Goal: Information Seeking & Learning: Learn about a topic

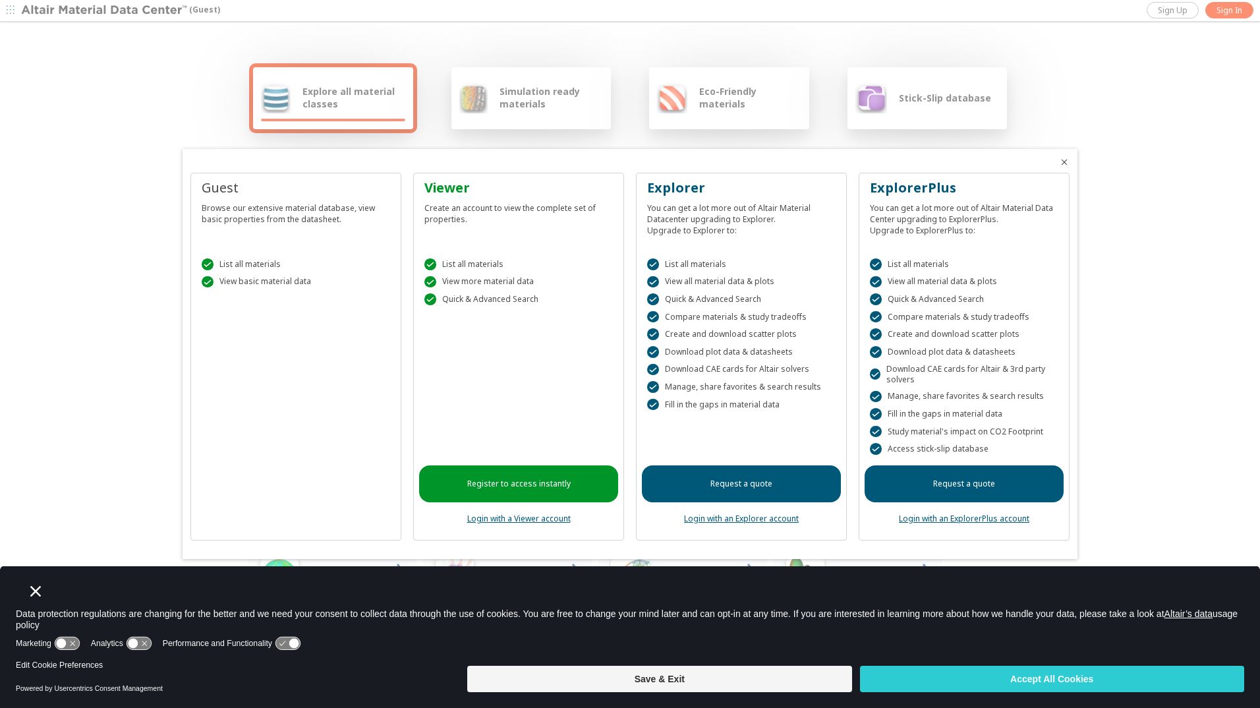
click at [1166, 362] on div at bounding box center [630, 354] width 1260 height 708
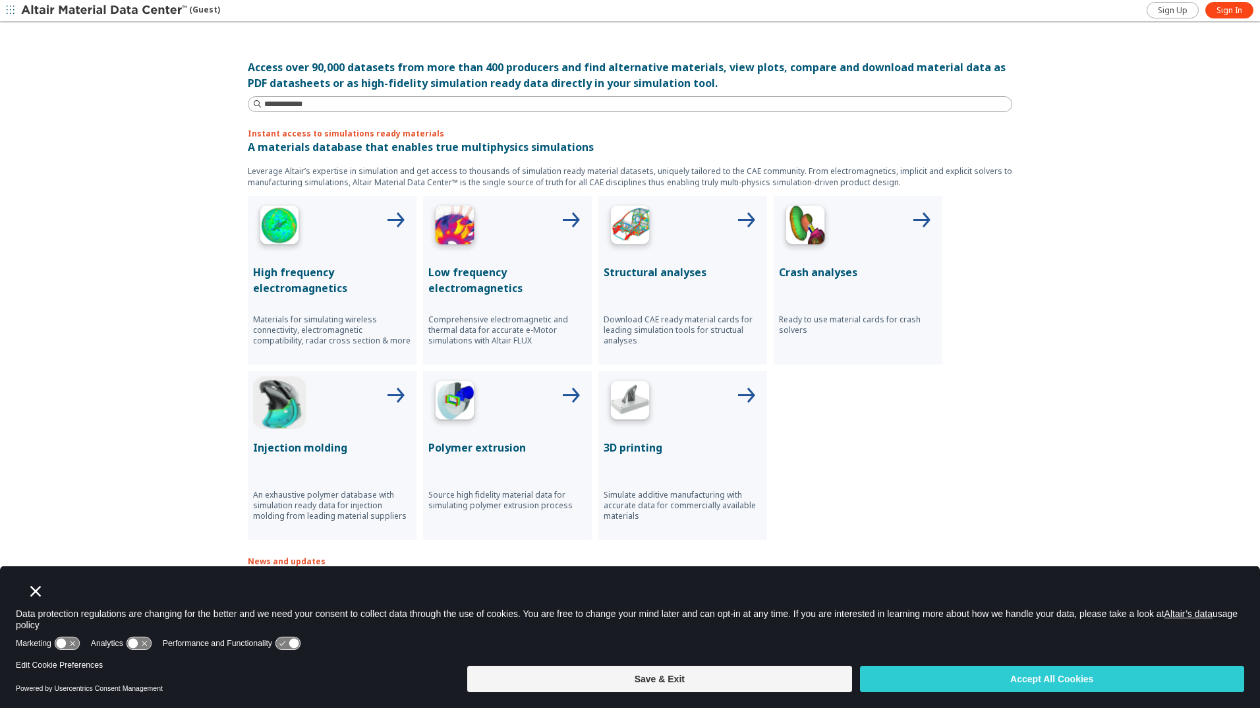
scroll to position [136, 0]
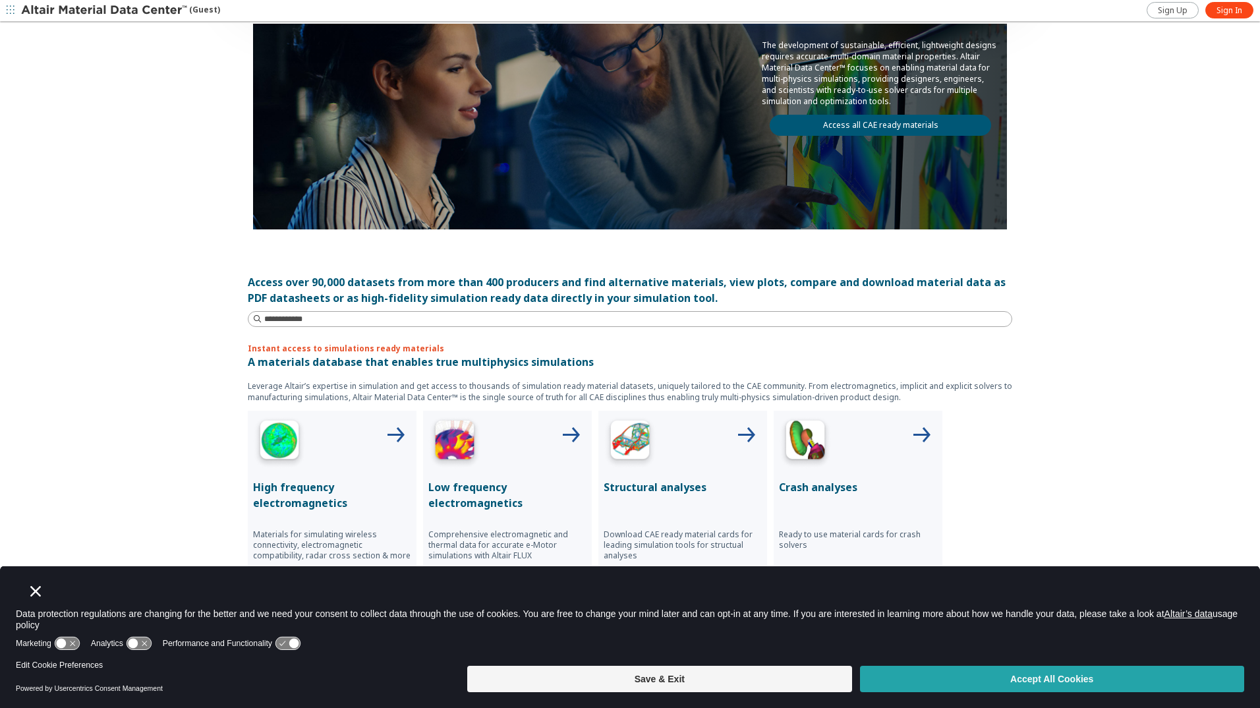
click at [1037, 684] on button "Accept All Cookies" at bounding box center [1052, 679] width 384 height 26
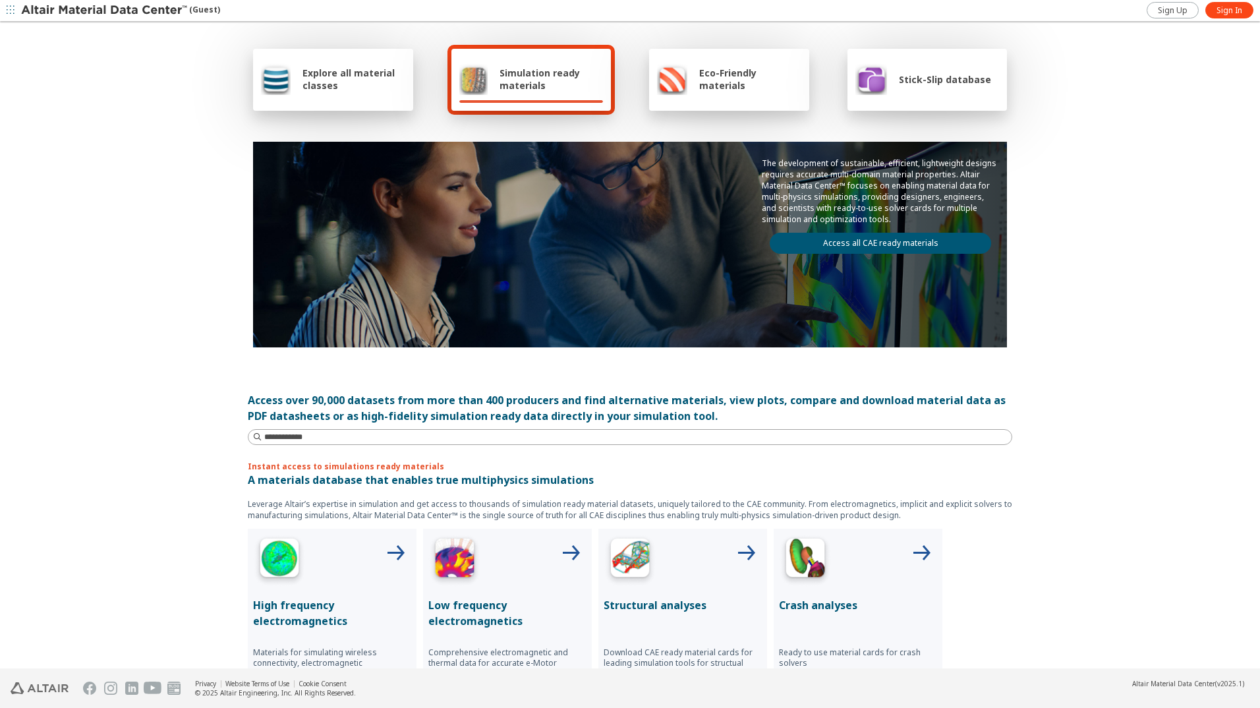
scroll to position [5, 0]
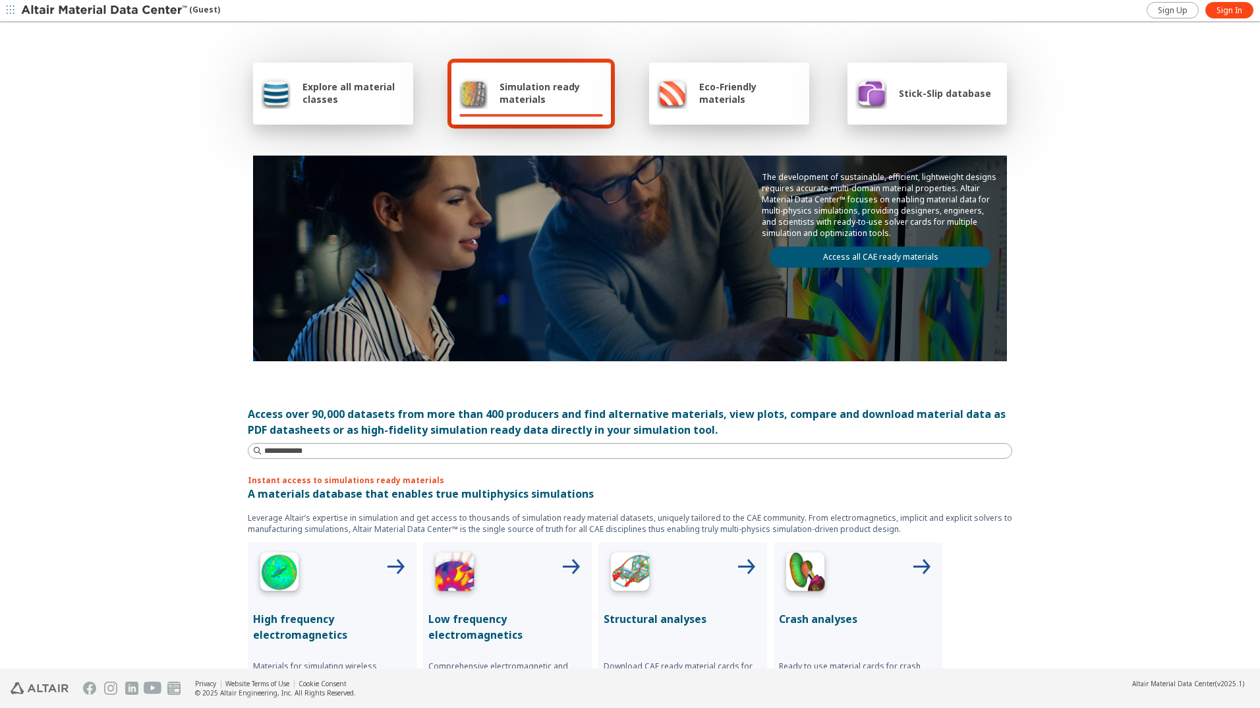
click at [537, 93] on span "Simulation ready materials" at bounding box center [551, 92] width 103 height 25
click at [877, 256] on link "Access all CAE ready materials" at bounding box center [880, 257] width 221 height 21
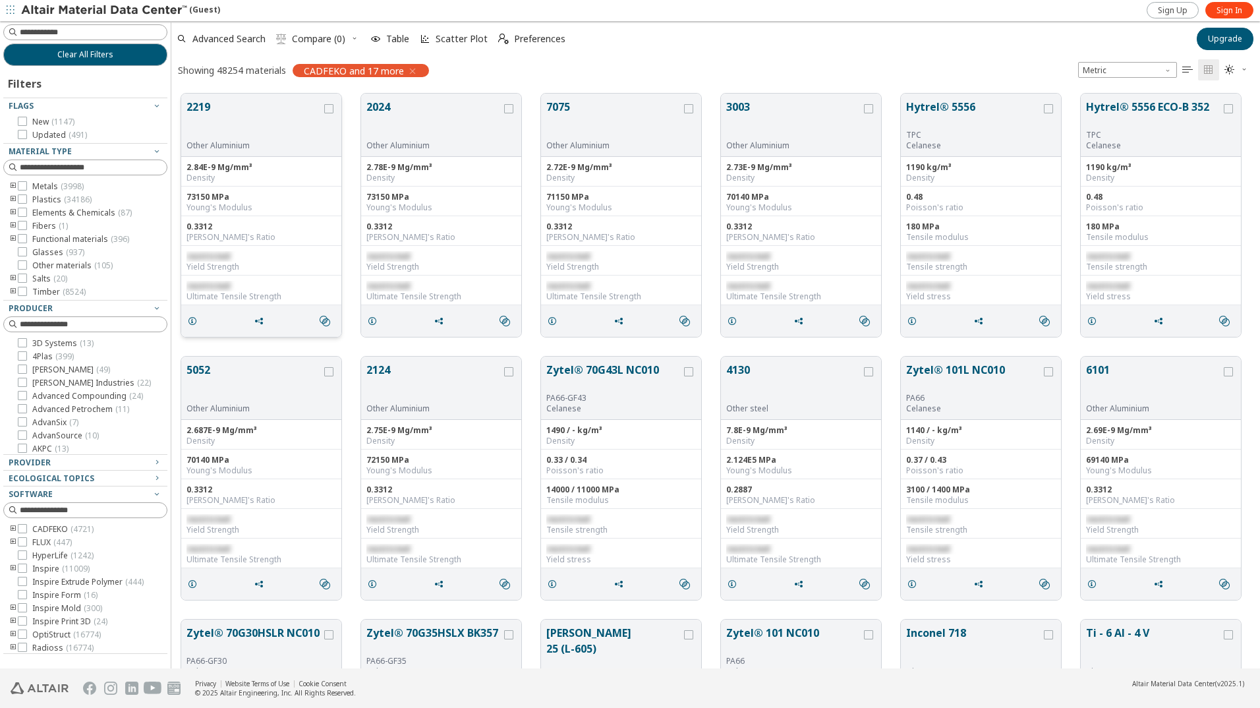
scroll to position [575, 1079]
click at [44, 186] on span "Metals ( 3998 )" at bounding box center [57, 186] width 51 height 11
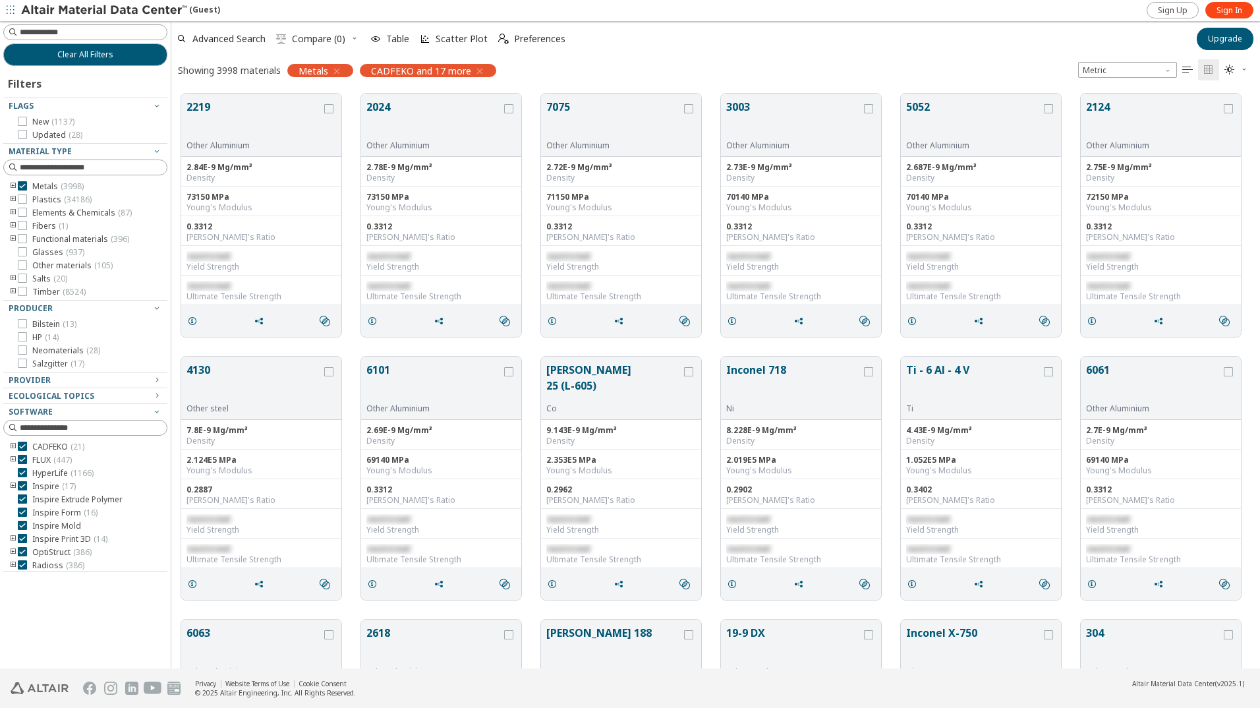
click at [13, 185] on icon "toogle group" at bounding box center [13, 186] width 9 height 11
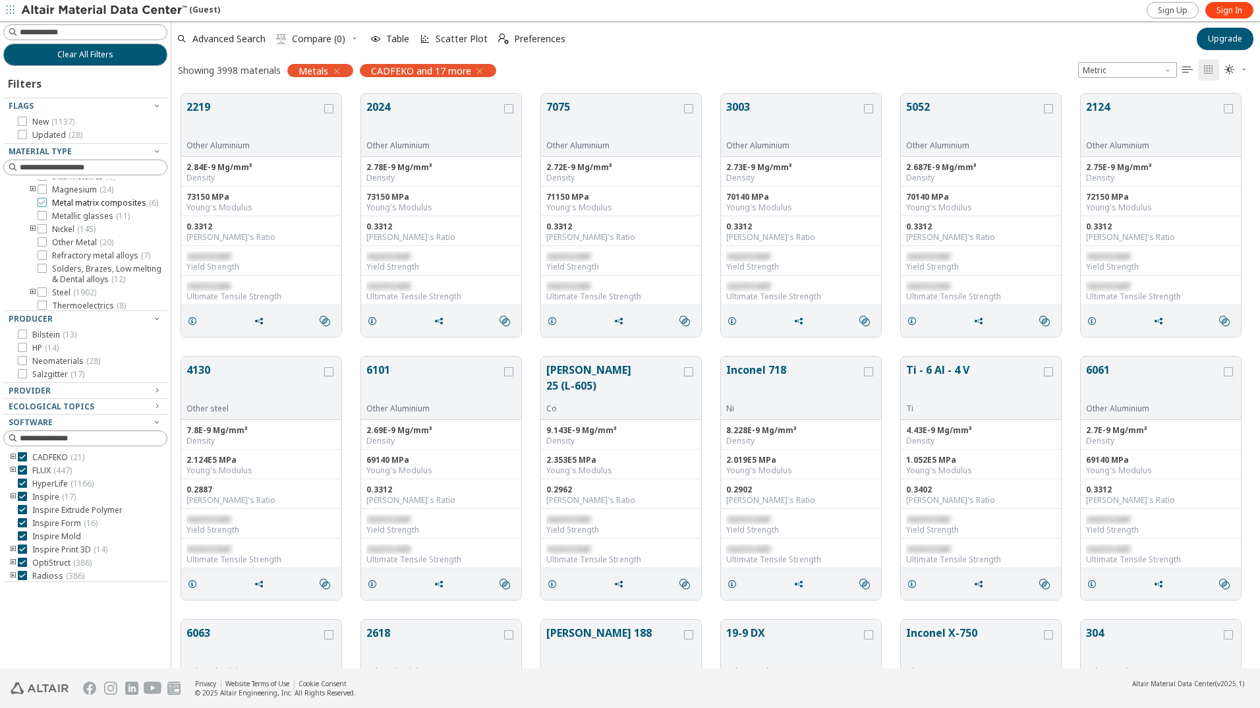
scroll to position [132, 0]
click at [40, 275] on icon at bounding box center [42, 270] width 9 height 9
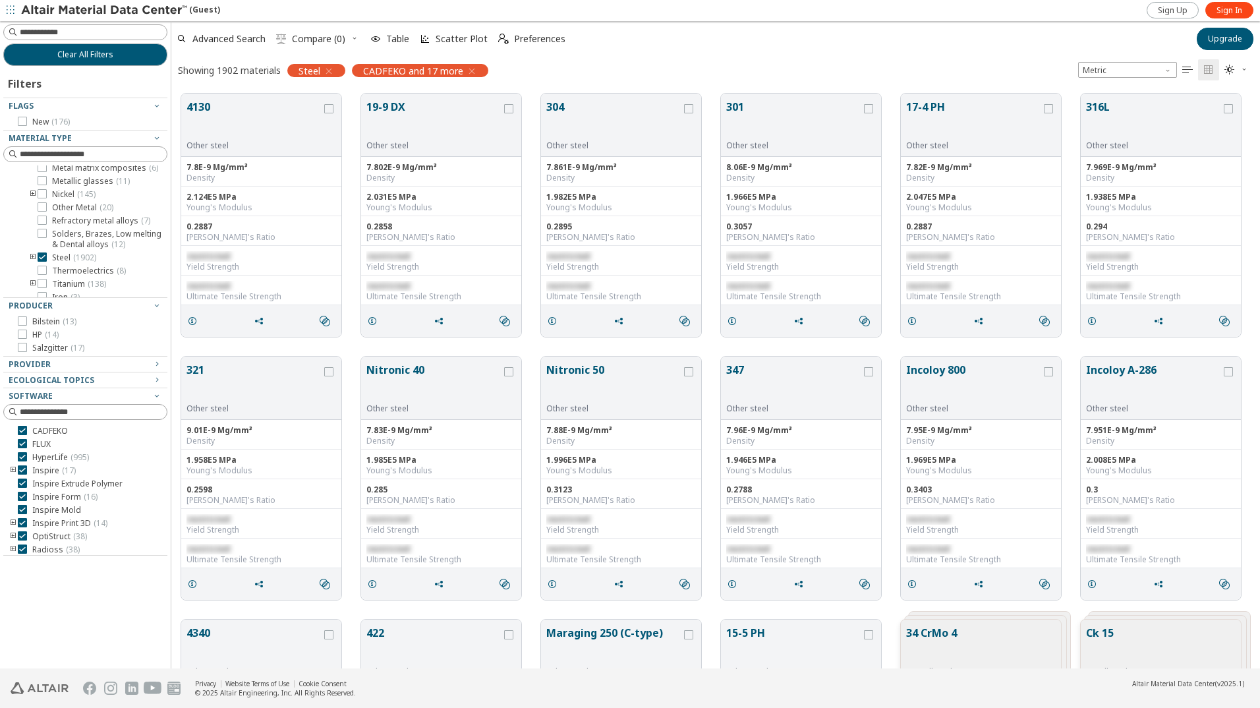
click at [30, 263] on icon "toogle group" at bounding box center [32, 257] width 9 height 11
click at [121, 154] on input at bounding box center [93, 154] width 147 height 13
click at [109, 30] on input at bounding box center [93, 32] width 147 height 13
type input "****"
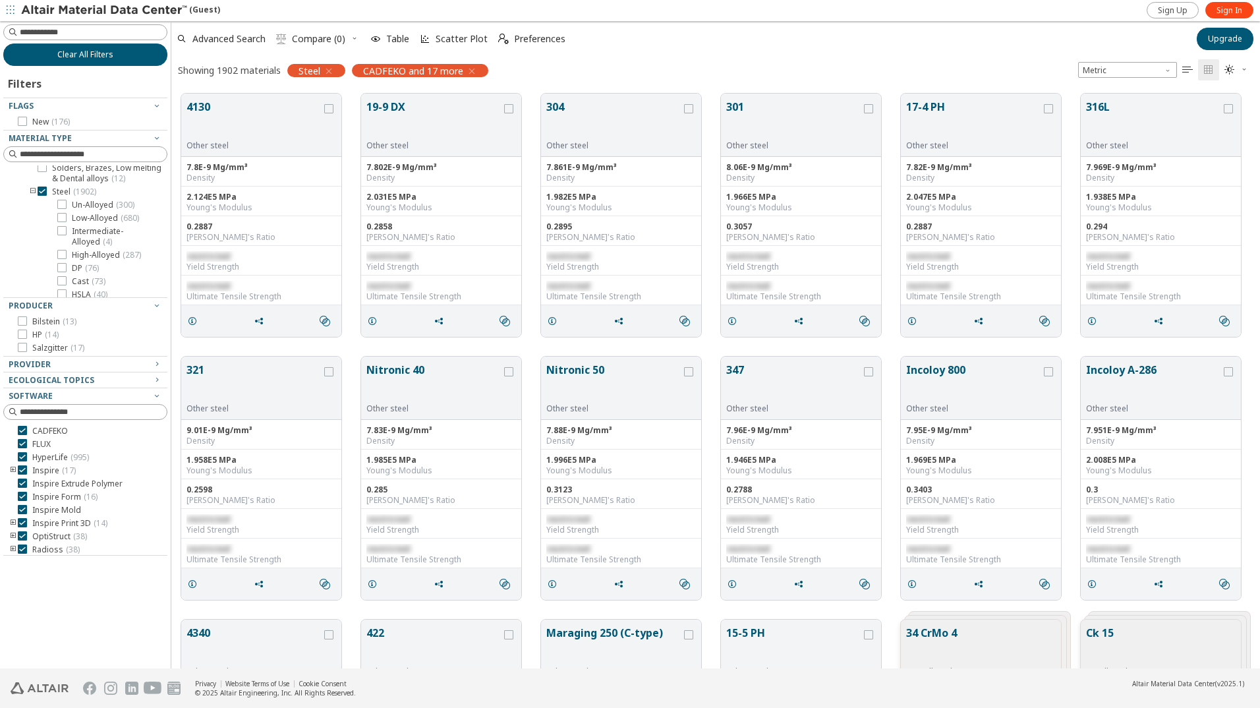
click at [105, 49] on span "Clear All Filters" at bounding box center [85, 54] width 56 height 11
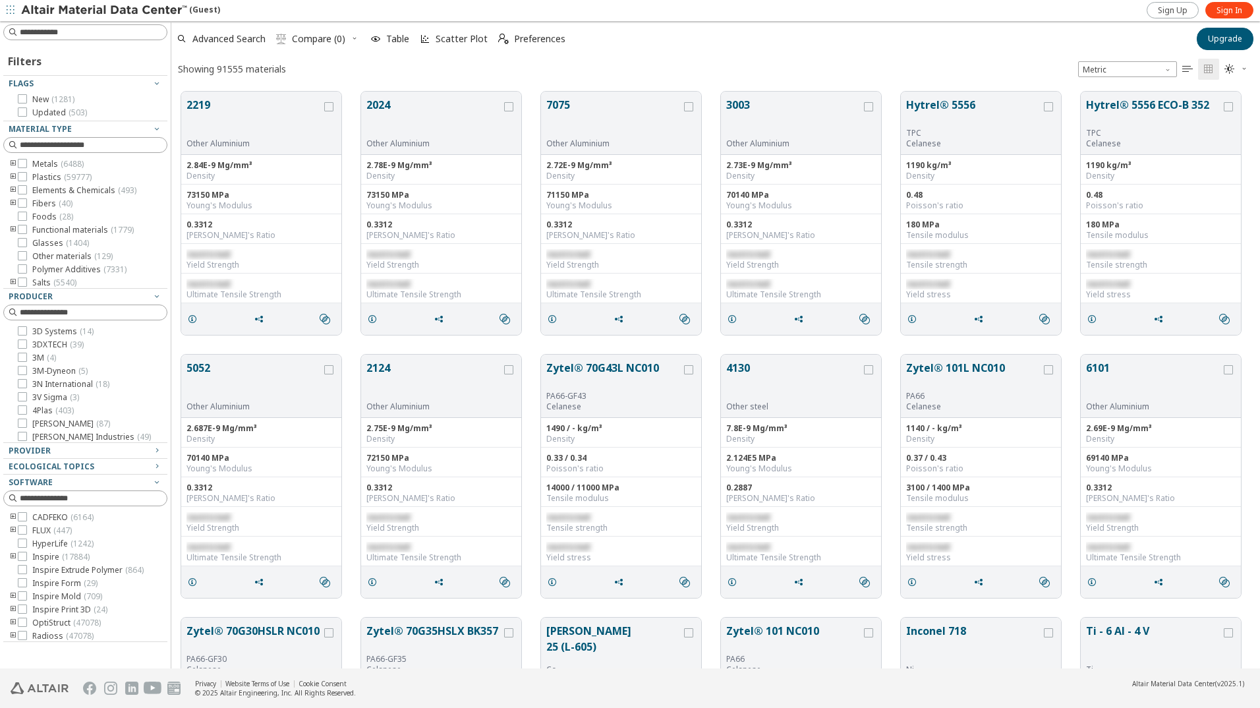
scroll to position [577, 1079]
click at [69, 30] on input at bounding box center [86, 32] width 161 height 15
type input "****"
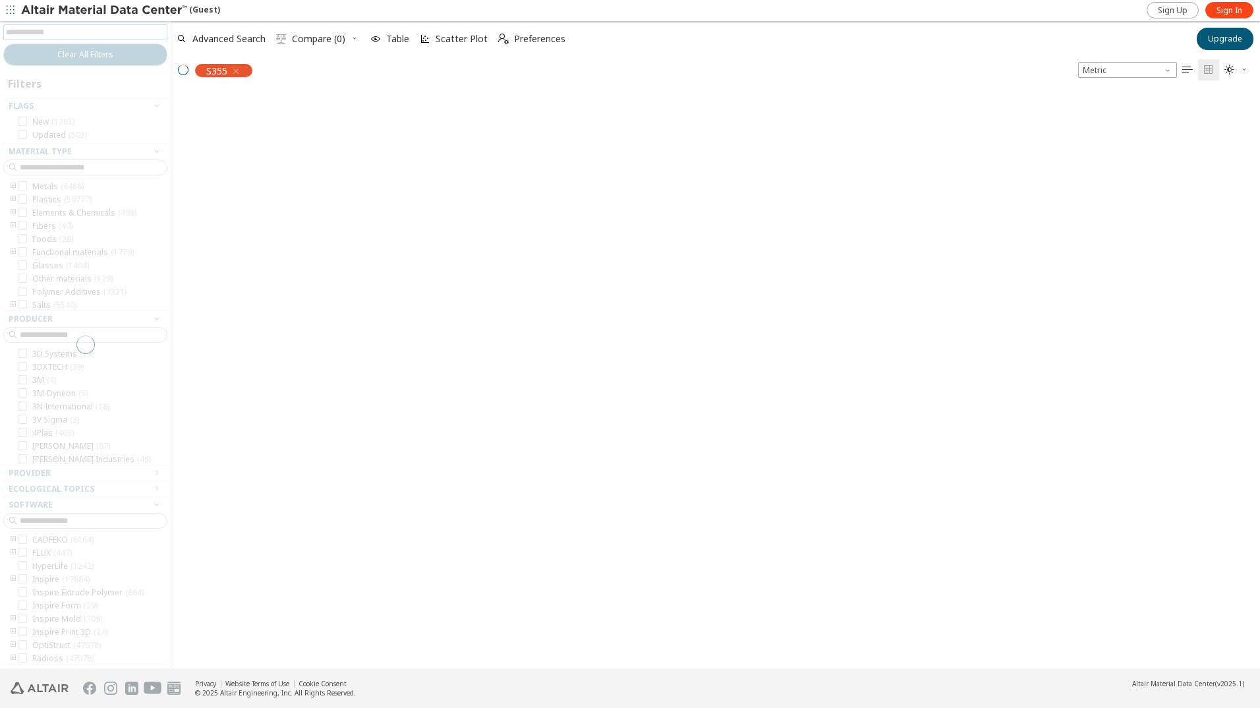
scroll to position [575, 1079]
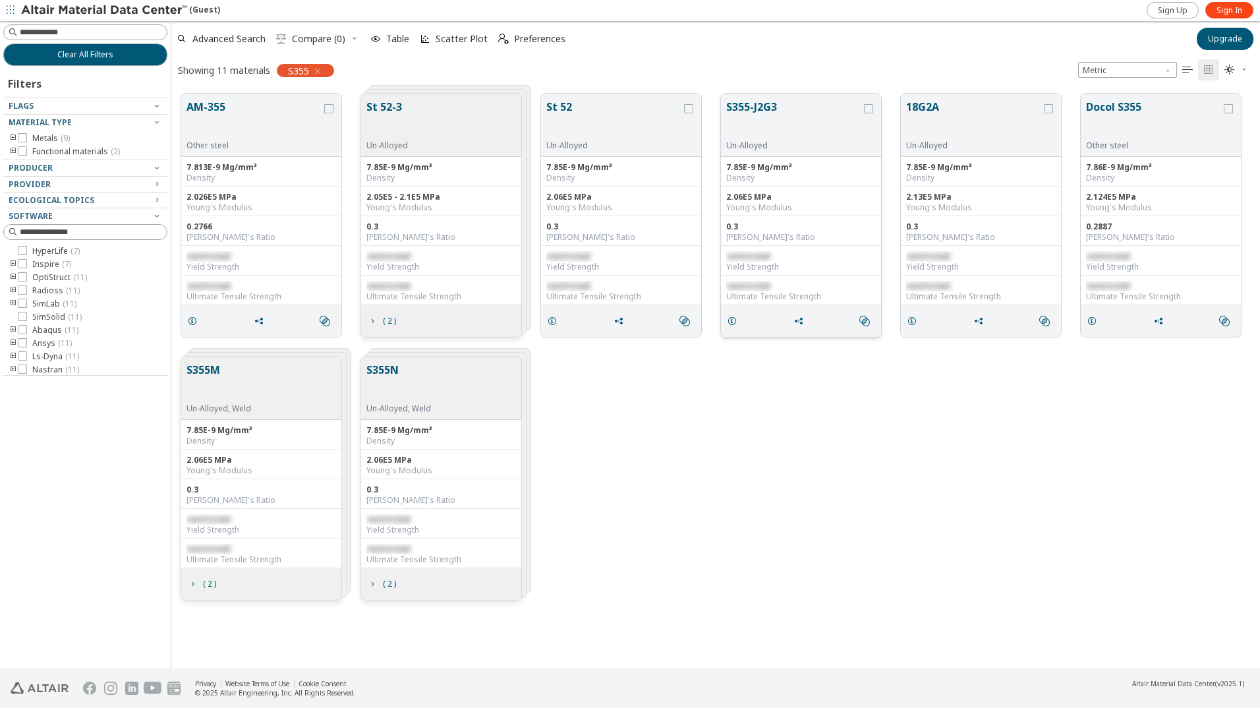
click at [805, 129] on button "S355-J2G3" at bounding box center [793, 120] width 135 height 42
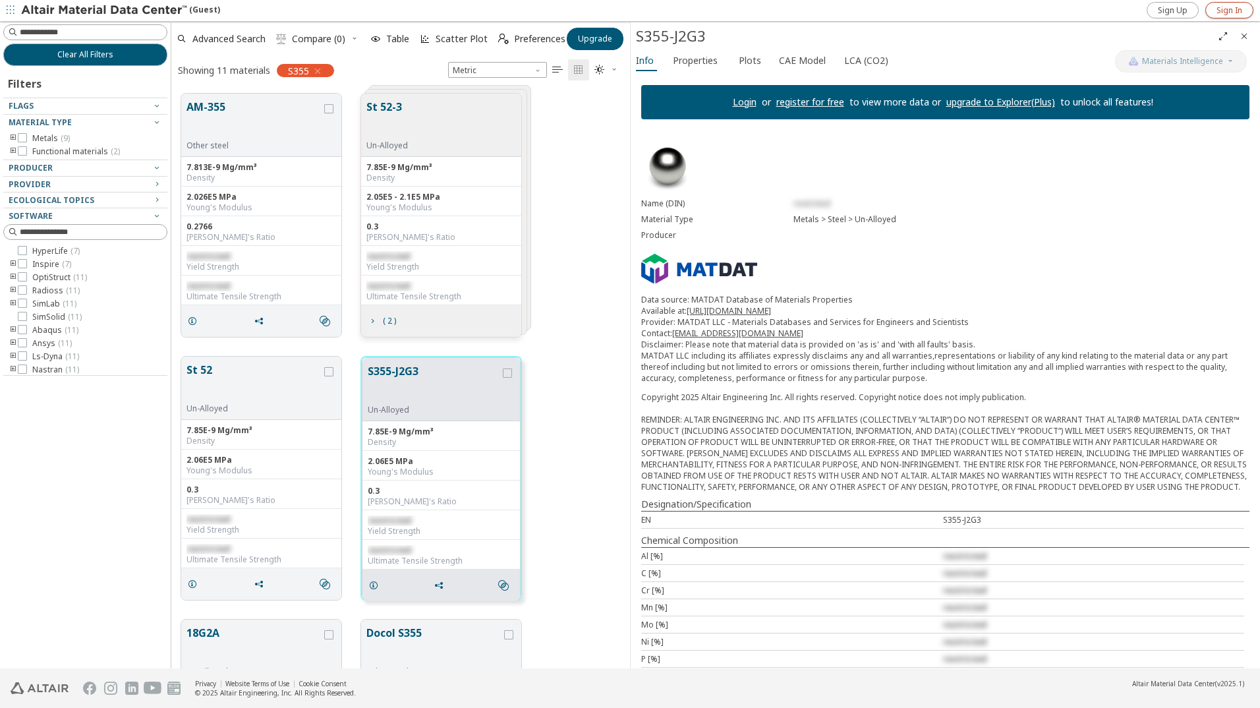
click at [1241, 7] on span "Sign In" at bounding box center [1230, 10] width 26 height 11
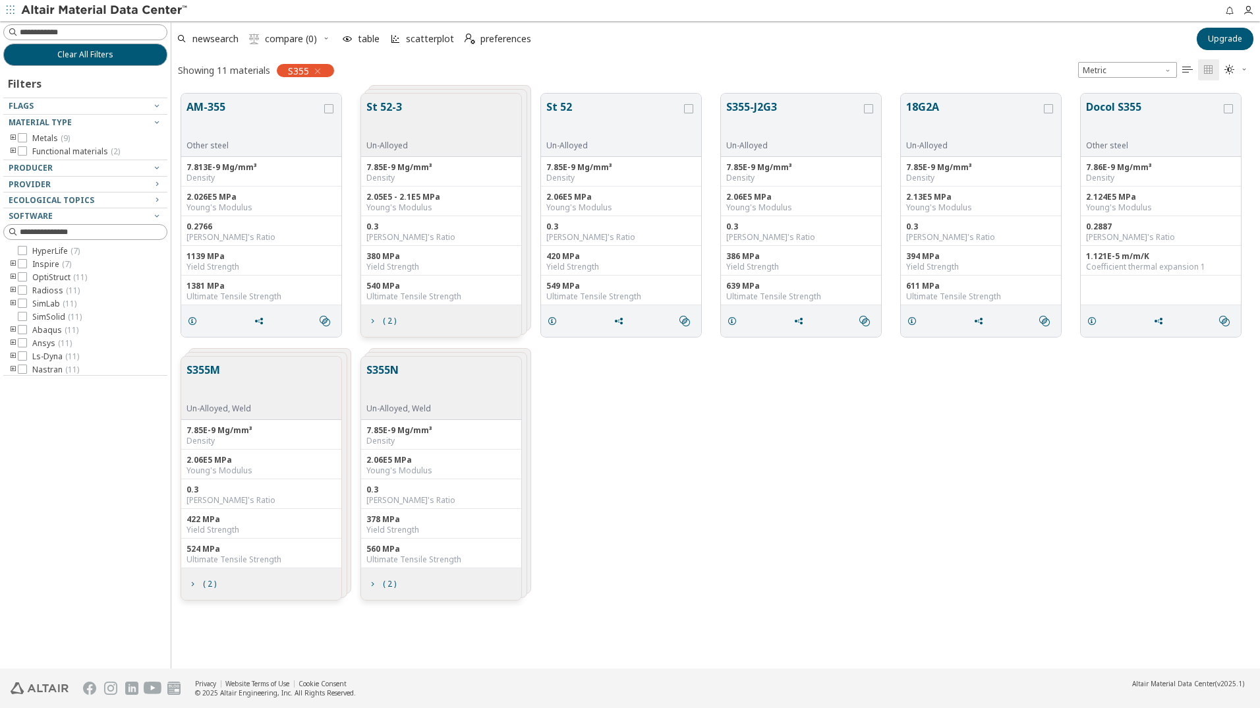
scroll to position [11, 11]
click at [786, 128] on button "S355-J2G3" at bounding box center [793, 120] width 135 height 42
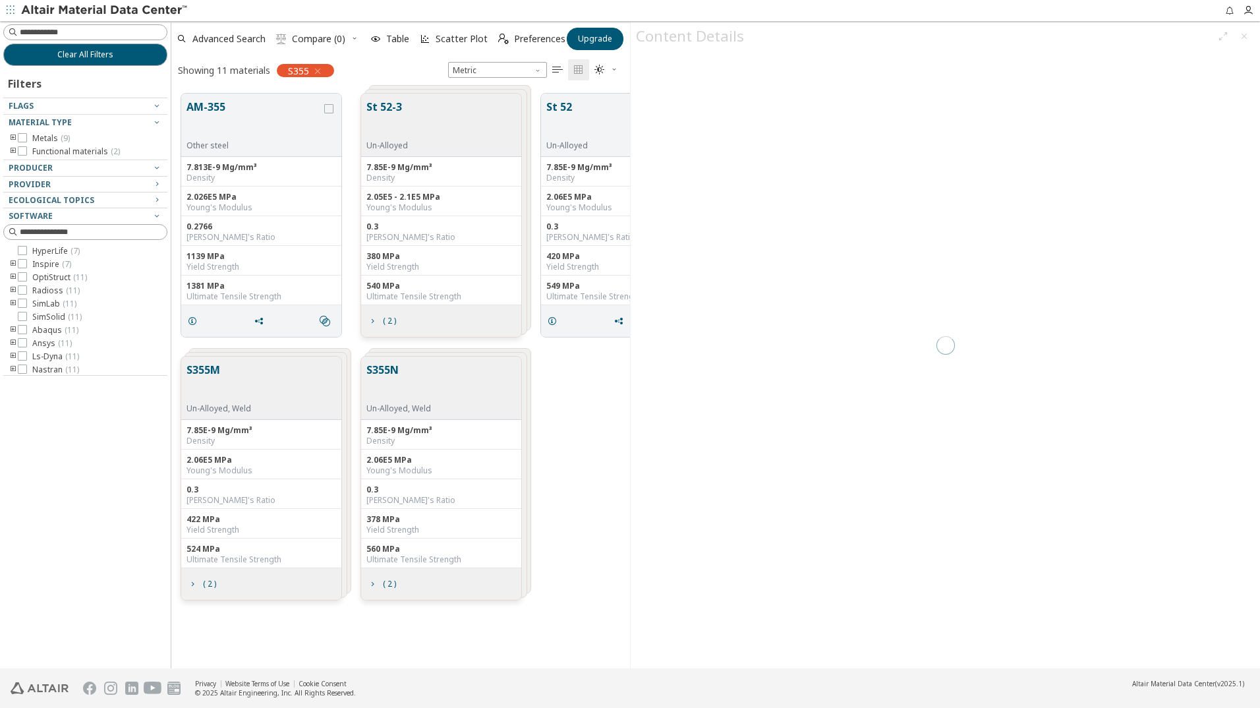
scroll to position [575, 449]
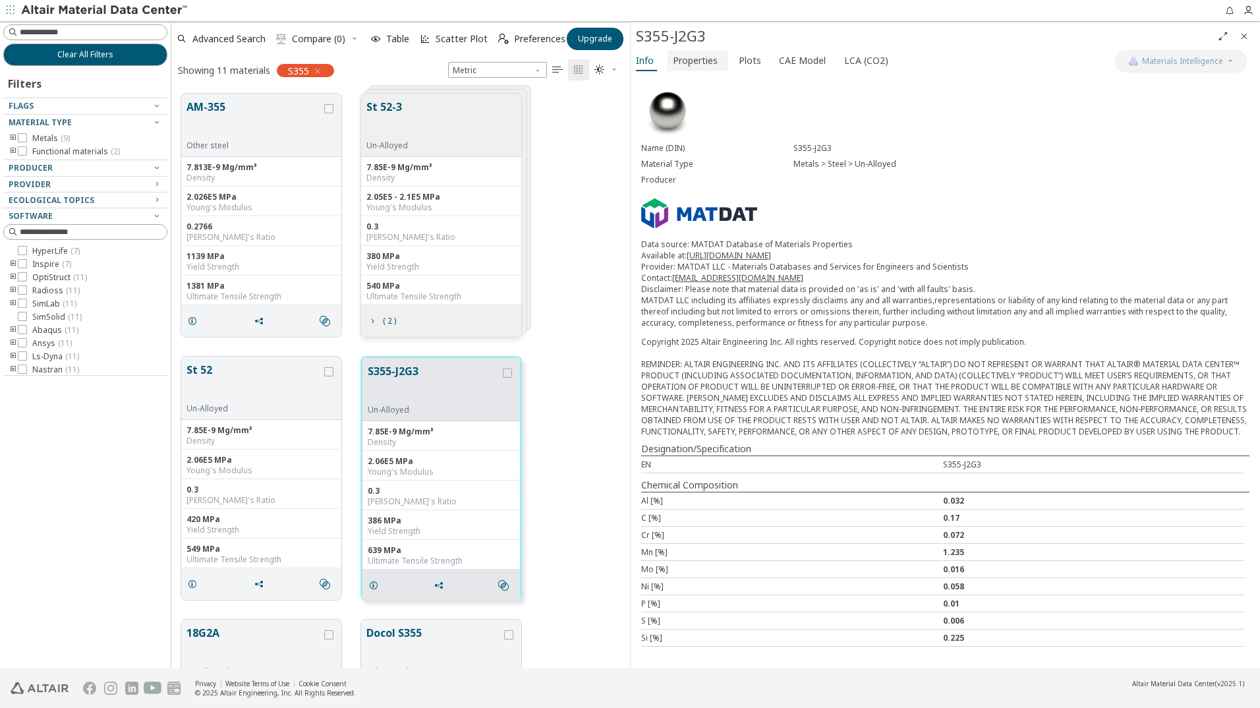
click at [700, 59] on span "Properties" at bounding box center [695, 60] width 45 height 21
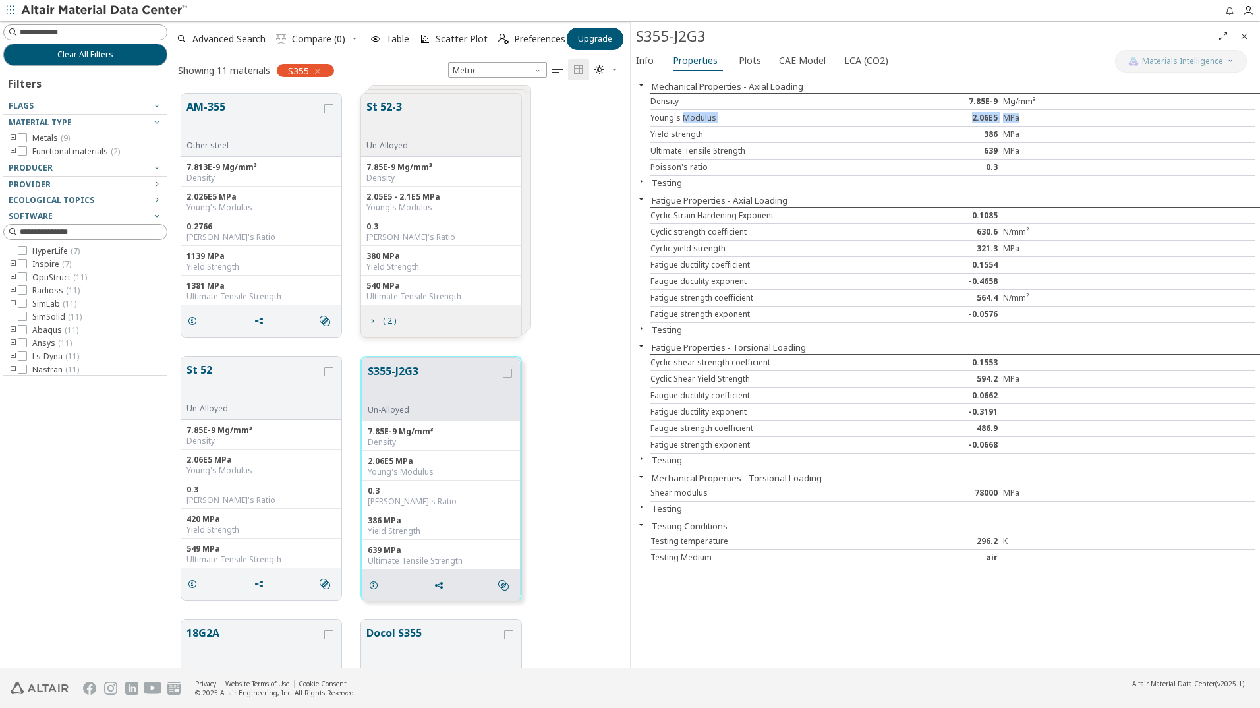
drag, startPoint x: 684, startPoint y: 114, endPoint x: 1022, endPoint y: 115, distance: 338.1
click at [1022, 115] on div "Young's Modulus 2.06E5 MPa" at bounding box center [953, 118] width 604 height 16
drag, startPoint x: 1022, startPoint y: 115, endPoint x: 919, endPoint y: 138, distance: 106.0
click at [919, 138] on div "386" at bounding box center [952, 134] width 101 height 11
drag, startPoint x: 668, startPoint y: 134, endPoint x: 1029, endPoint y: 130, distance: 360.6
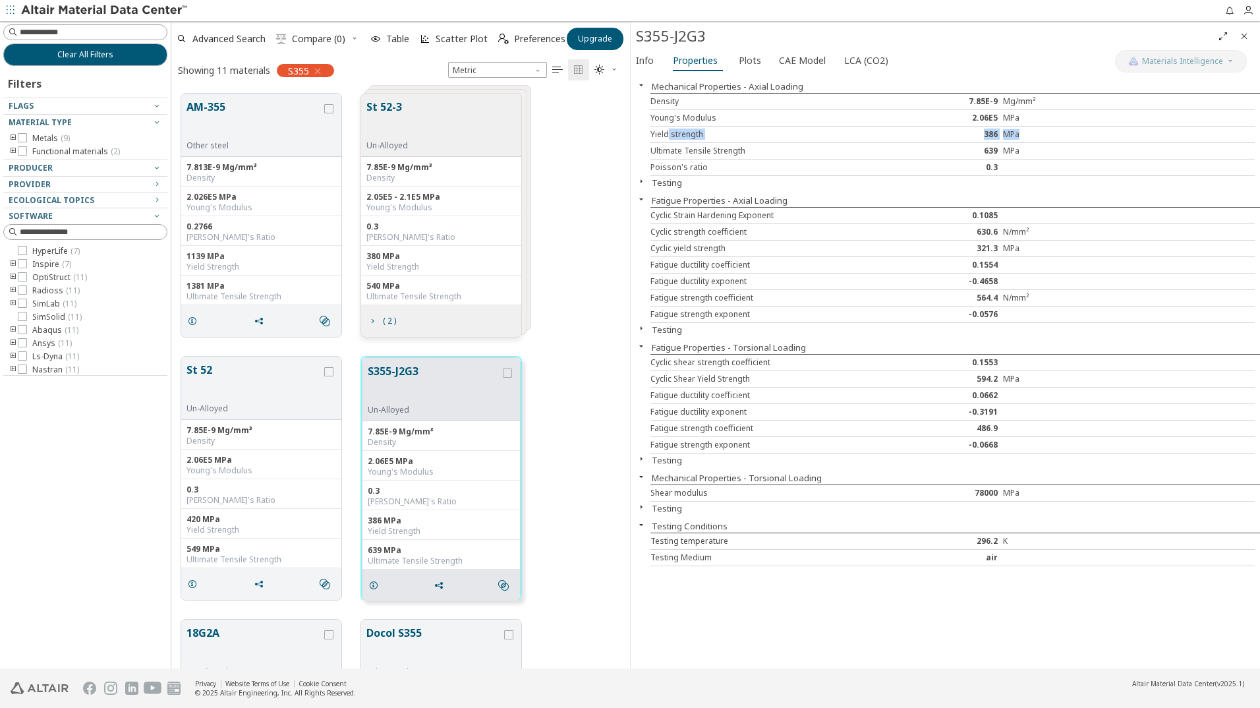
click at [1029, 130] on div "Yield strength 386 MPa" at bounding box center [953, 135] width 604 height 16
click at [838, 138] on div "Yield strength" at bounding box center [777, 134] width 252 height 11
drag, startPoint x: 655, startPoint y: 134, endPoint x: 1011, endPoint y: 129, distance: 356.6
click at [1011, 129] on div "Yield strength 386 MPa" at bounding box center [953, 135] width 604 height 16
click at [714, 156] on div "Ultimate Tensile Strength 639 MPa" at bounding box center [953, 151] width 604 height 16
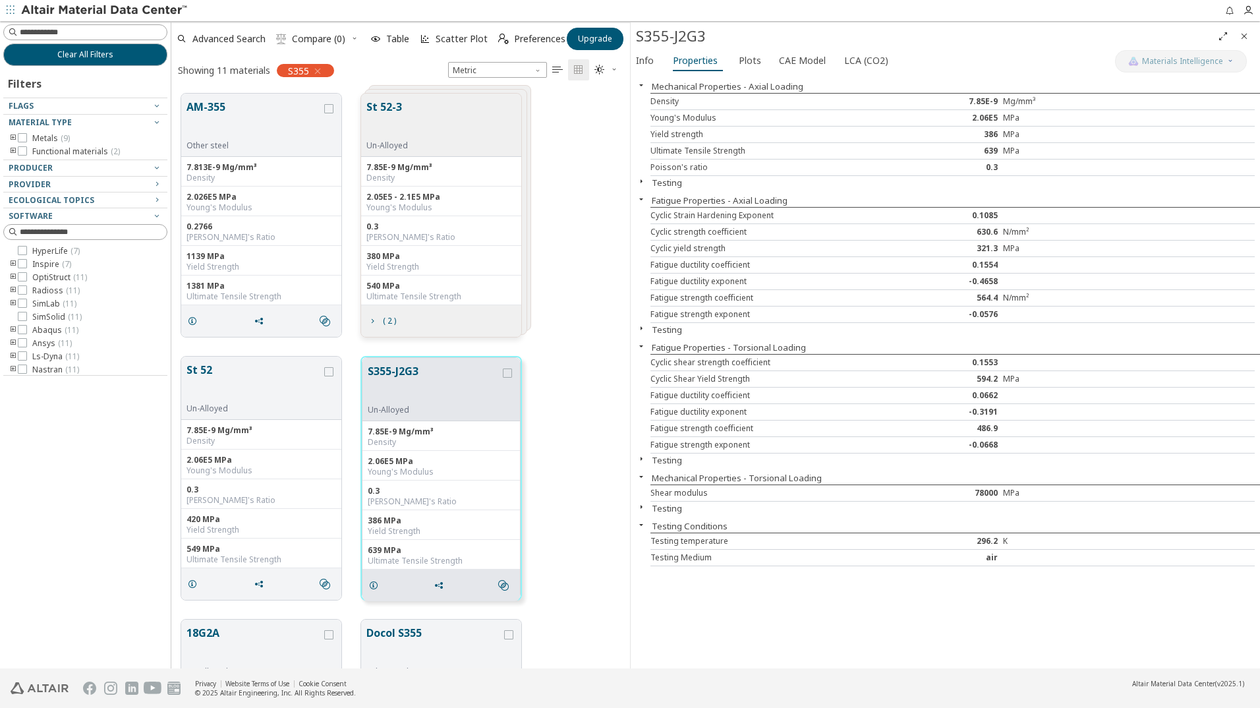
click at [646, 180] on icon "button" at bounding box center [641, 181] width 11 height 11
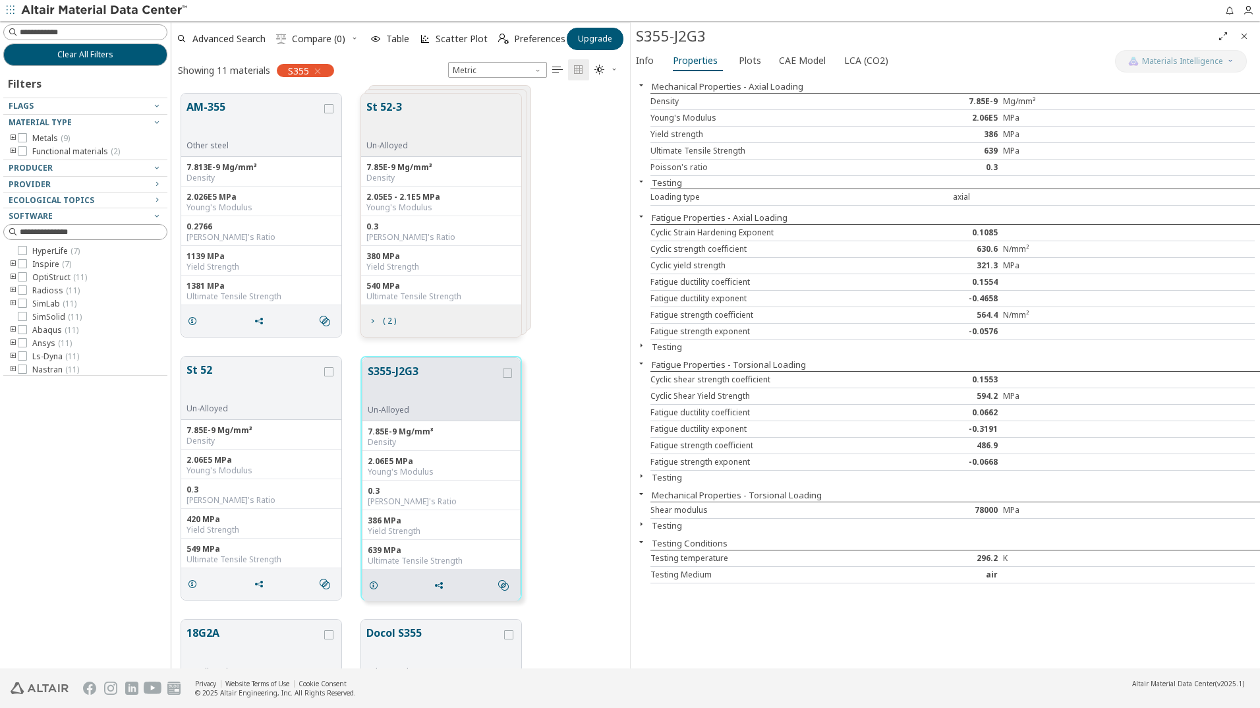
click at [646, 180] on icon "button" at bounding box center [641, 181] width 11 height 11
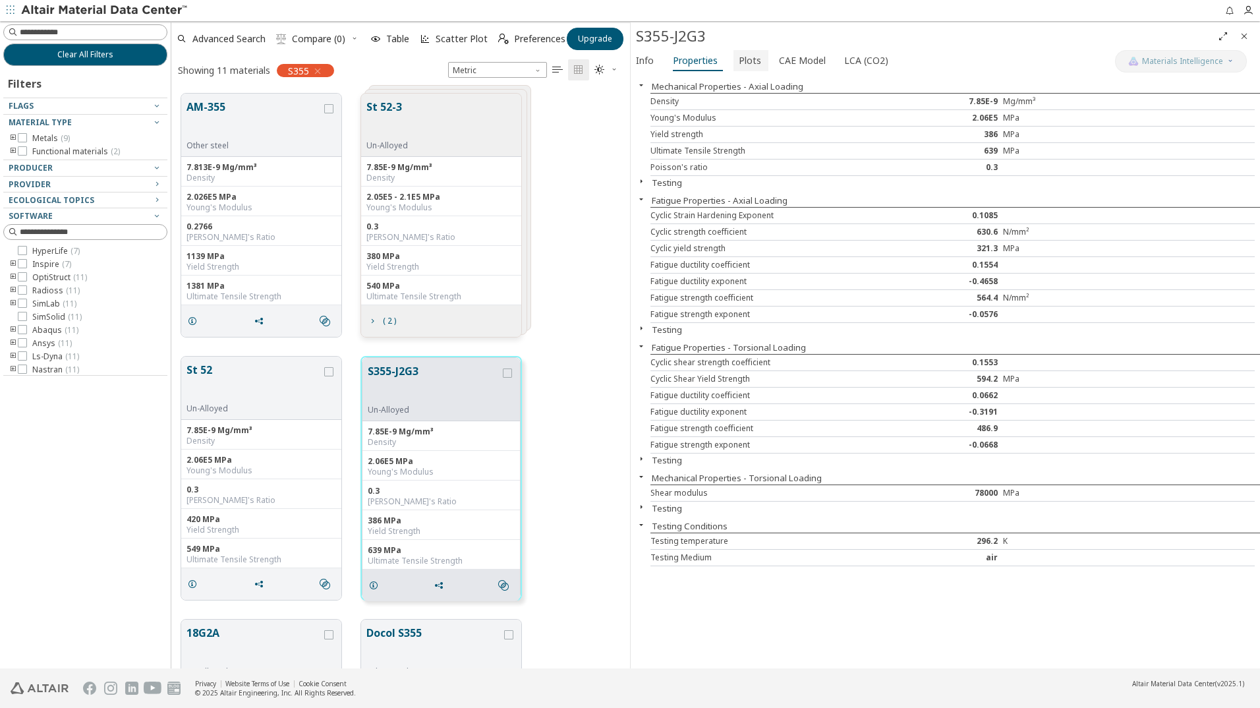
click at [750, 59] on span "Plots" at bounding box center [750, 60] width 22 height 21
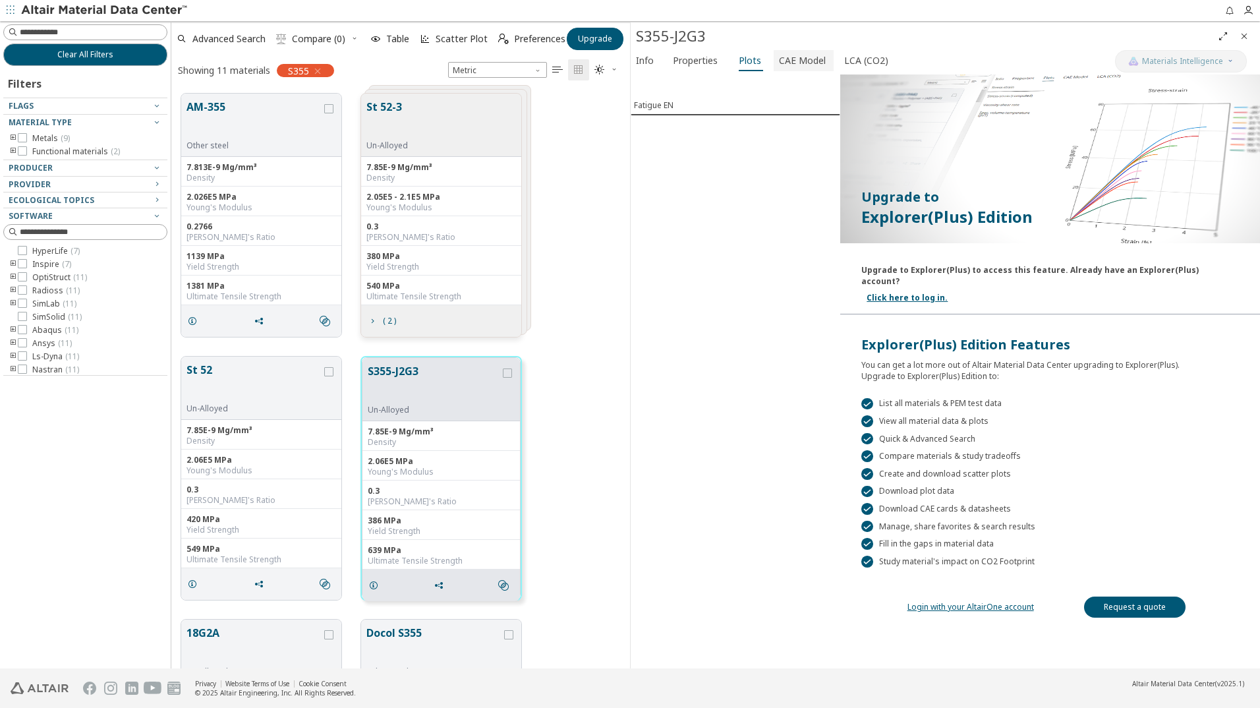
click at [806, 59] on span "CAE Model" at bounding box center [802, 60] width 47 height 21
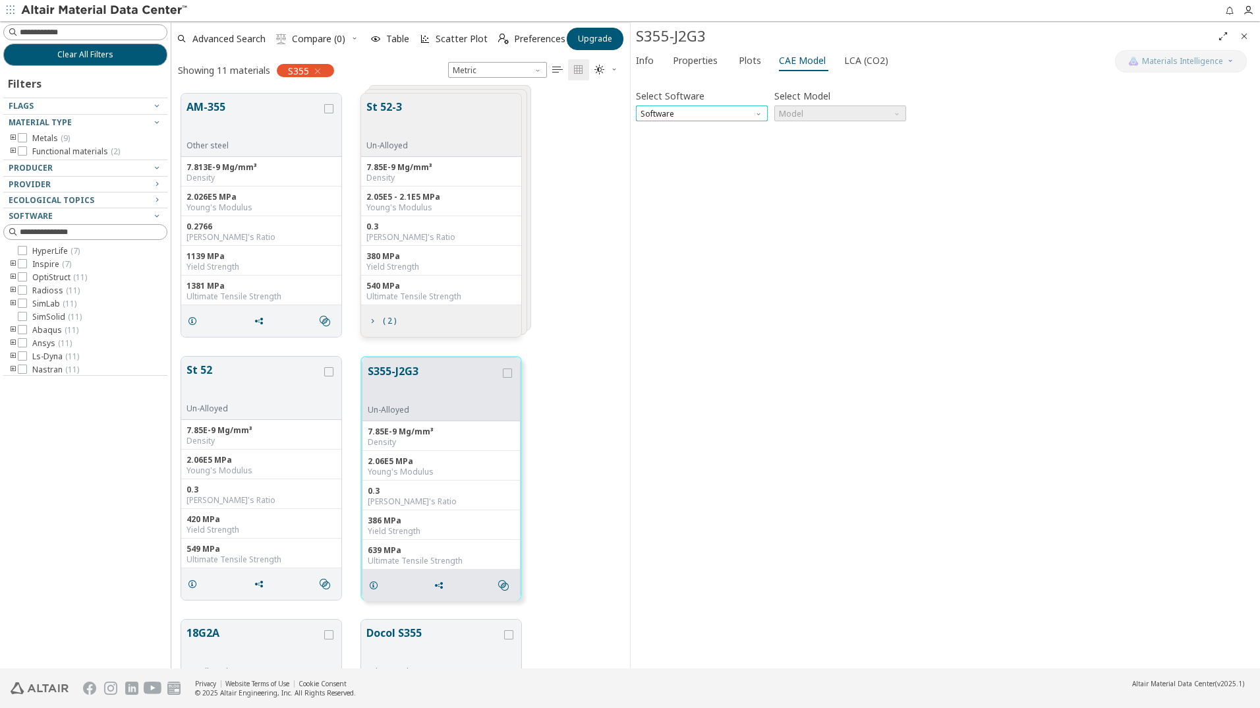
click at [746, 117] on span "Software" at bounding box center [702, 113] width 132 height 16
click at [686, 165] on span "OptiStruct" at bounding box center [701, 161] width 121 height 9
click at [826, 105] on span "Model" at bounding box center [840, 113] width 132 height 16
click at [821, 127] on span "Mat1" at bounding box center [840, 129] width 121 height 9
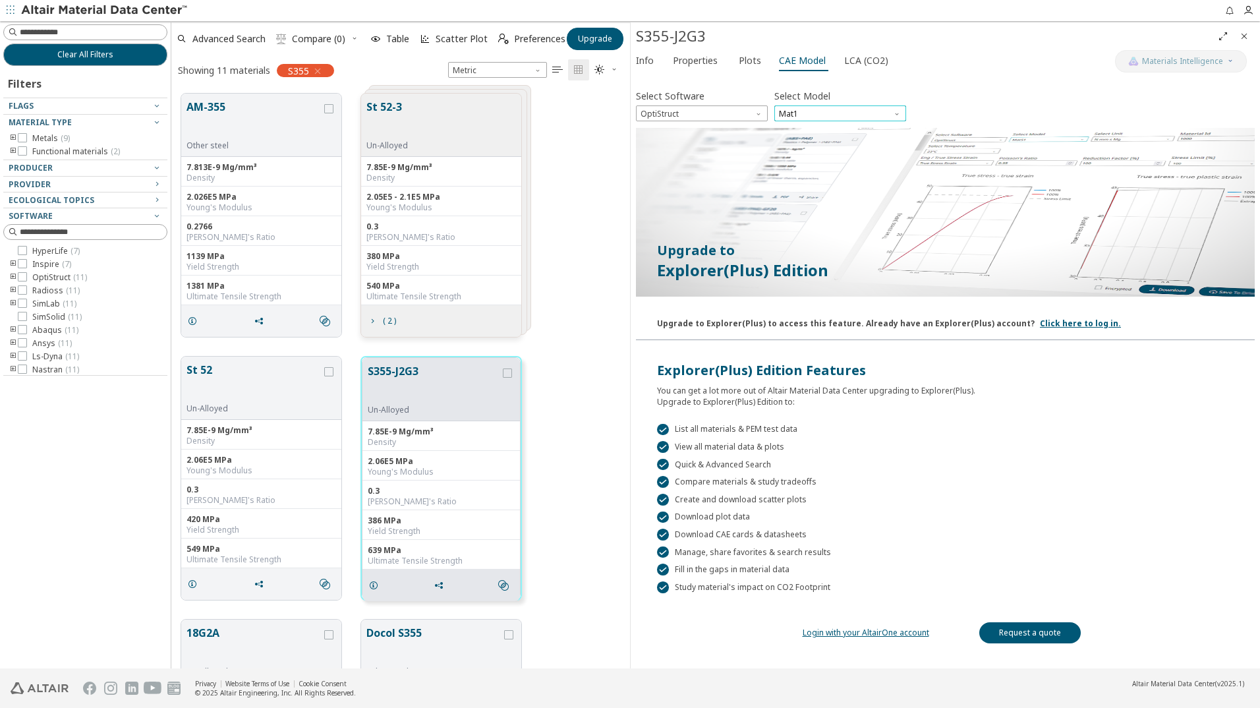
click at [844, 107] on span "Mat1" at bounding box center [840, 113] width 132 height 16
click at [726, 111] on span "OptiStruct" at bounding box center [702, 113] width 132 height 16
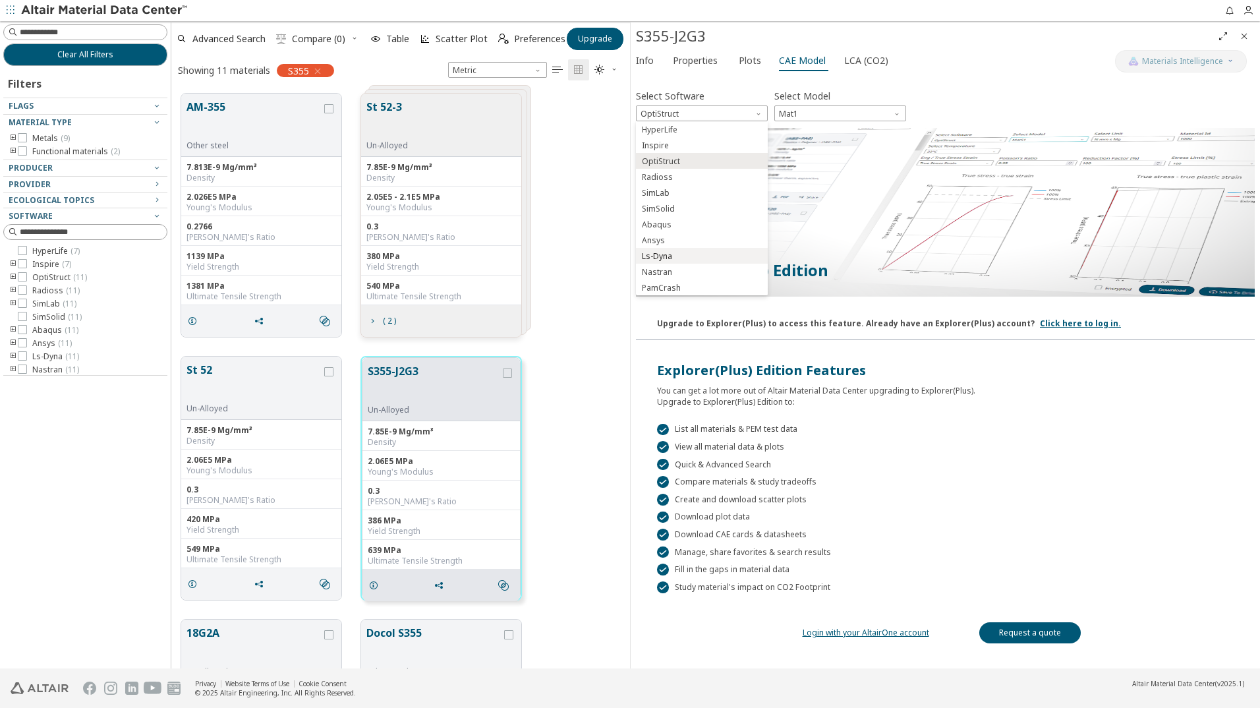
click at [674, 252] on span "Ls-Dyna" at bounding box center [701, 256] width 121 height 9
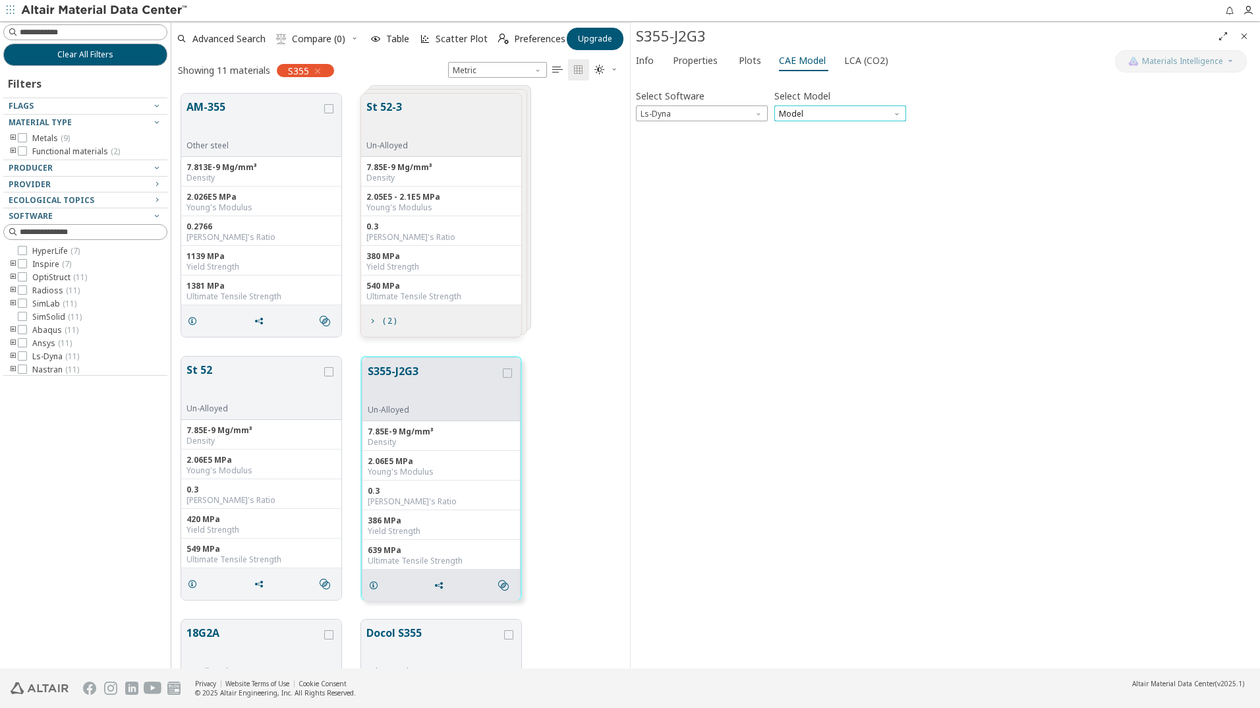
click at [832, 113] on span "Model" at bounding box center [840, 113] width 132 height 16
click at [720, 120] on span "Ls-Dyna" at bounding box center [702, 113] width 132 height 16
drag, startPoint x: 688, startPoint y: 173, endPoint x: 736, endPoint y: 144, distance: 56.2
click at [687, 173] on span "Radioss" at bounding box center [701, 177] width 121 height 9
click at [815, 115] on span "Model" at bounding box center [840, 113] width 132 height 16
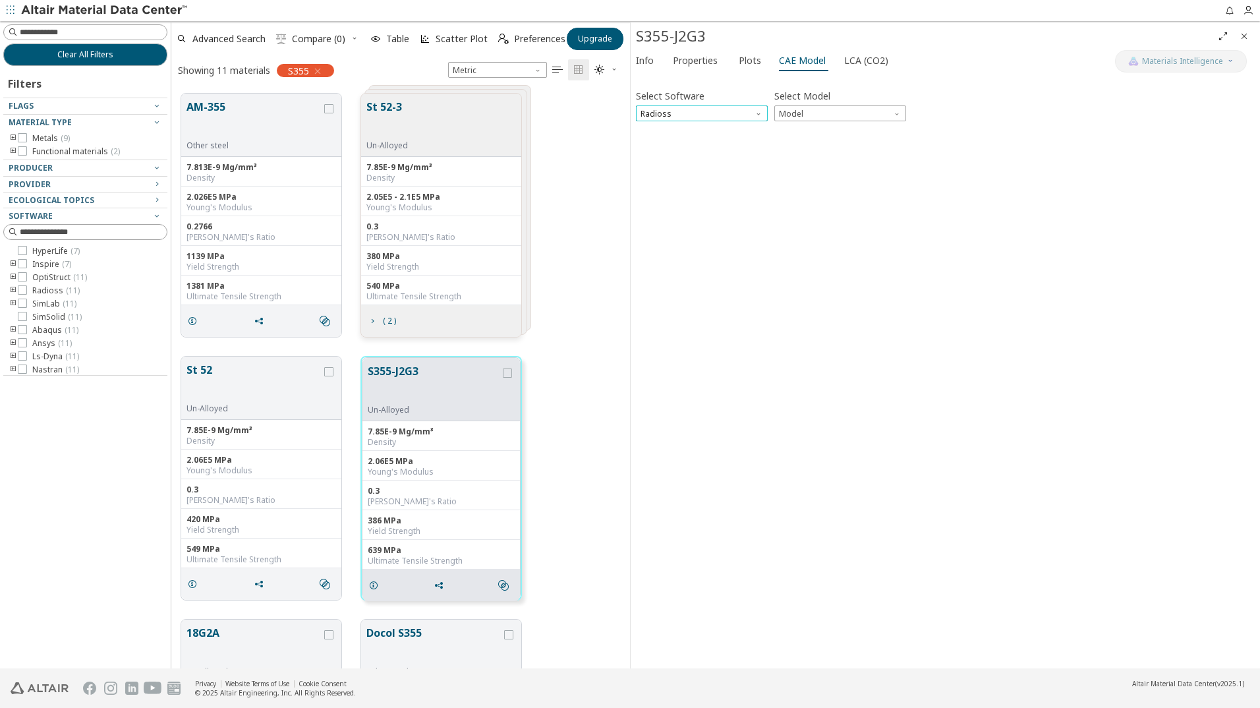
click at [679, 113] on span "Radioss" at bounding box center [702, 113] width 132 height 16
click at [676, 161] on span "OptiStruct" at bounding box center [661, 161] width 38 height 11
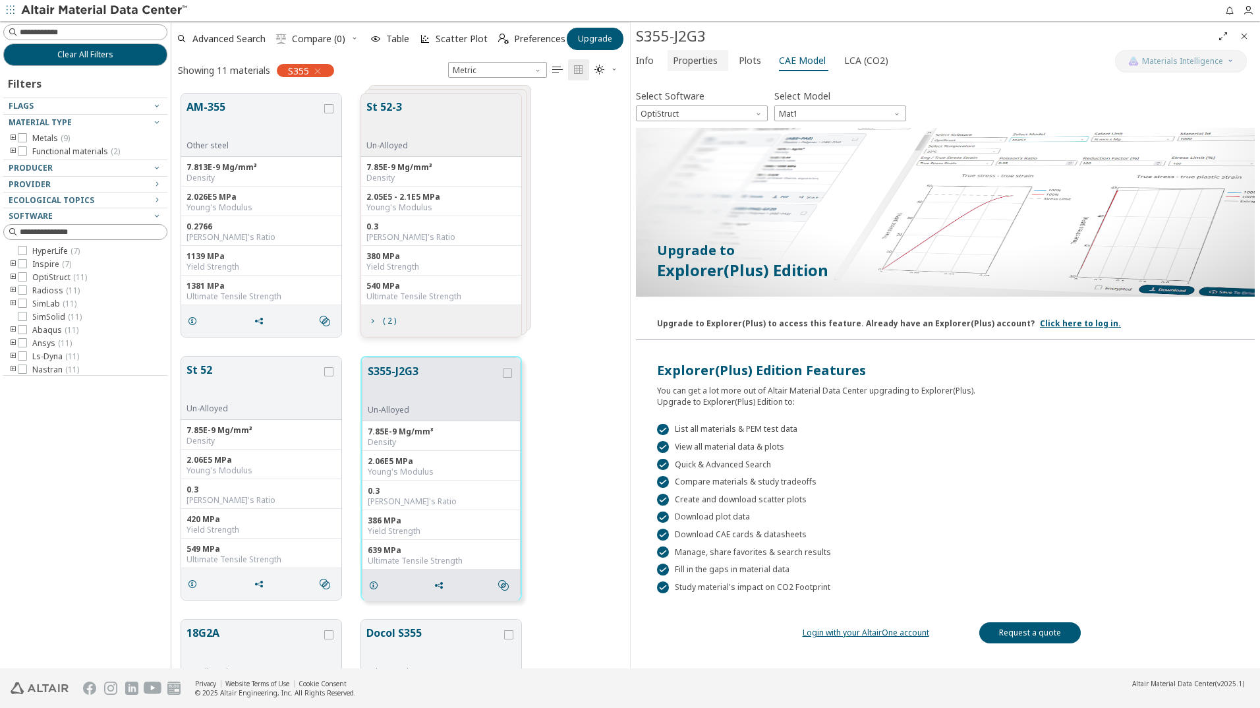
click at [685, 63] on span "Properties" at bounding box center [695, 60] width 45 height 21
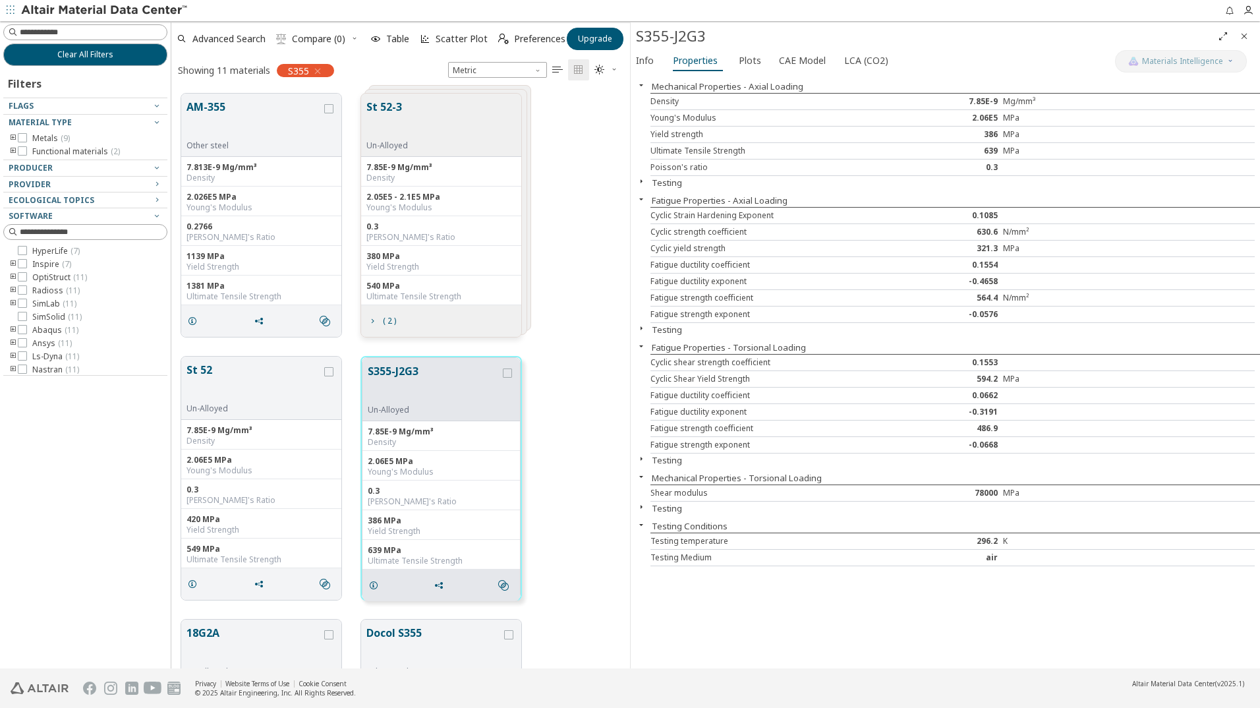
click at [642, 457] on icon "button" at bounding box center [641, 458] width 11 height 11
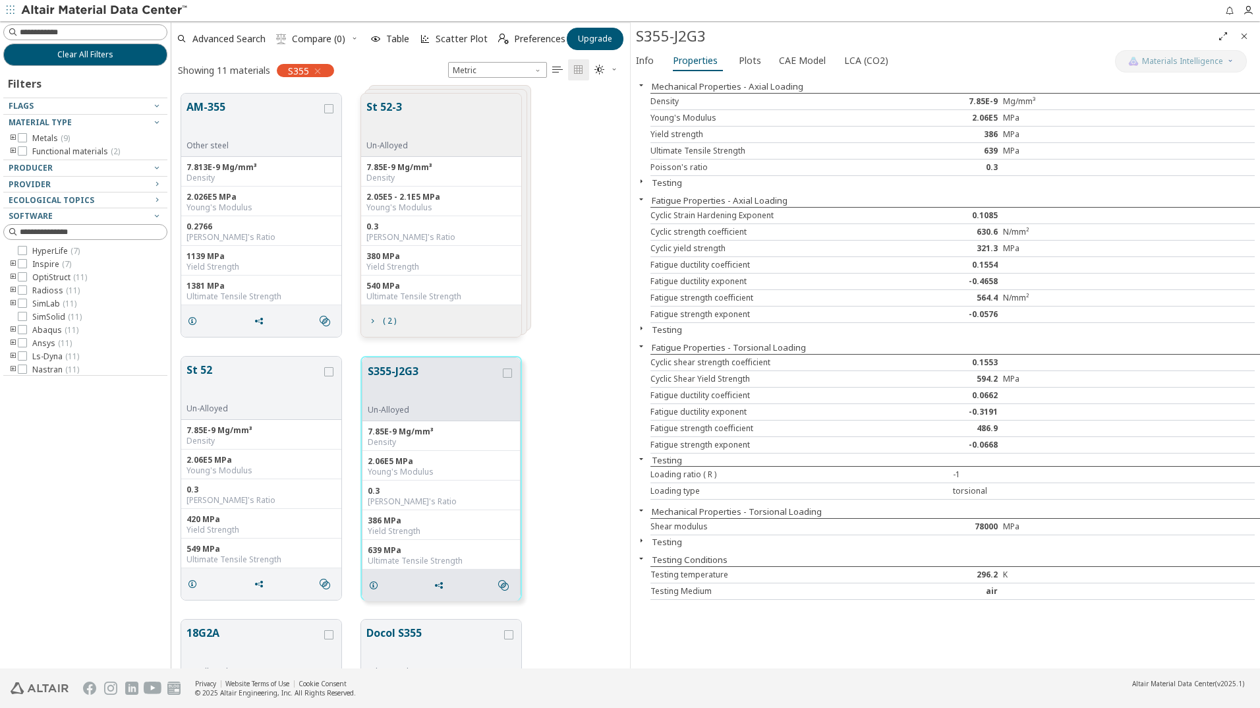
click at [642, 457] on icon "button" at bounding box center [641, 458] width 11 height 11
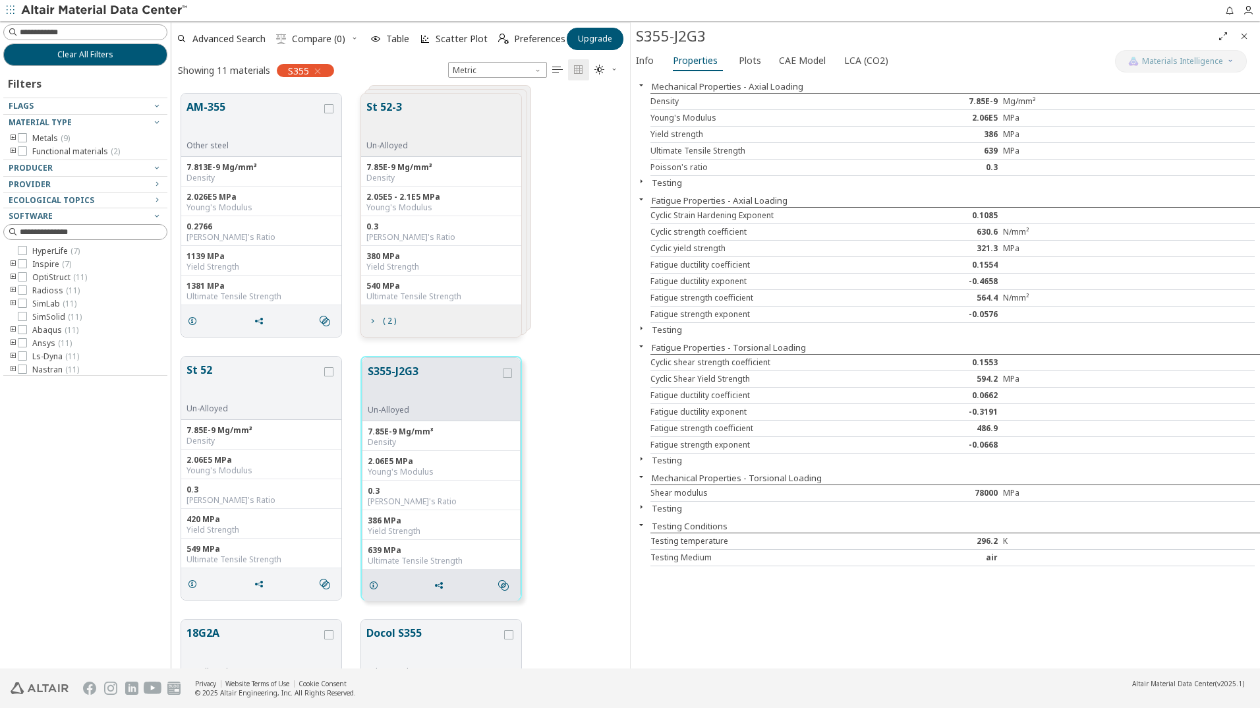
click at [784, 631] on div "Mechanical Properties - Axial Loading Density 7.85E-9 Mg/mm³ Young's Modulus 2.…" at bounding box center [945, 371] width 629 height 594
click at [639, 329] on icon "button" at bounding box center [641, 328] width 11 height 11
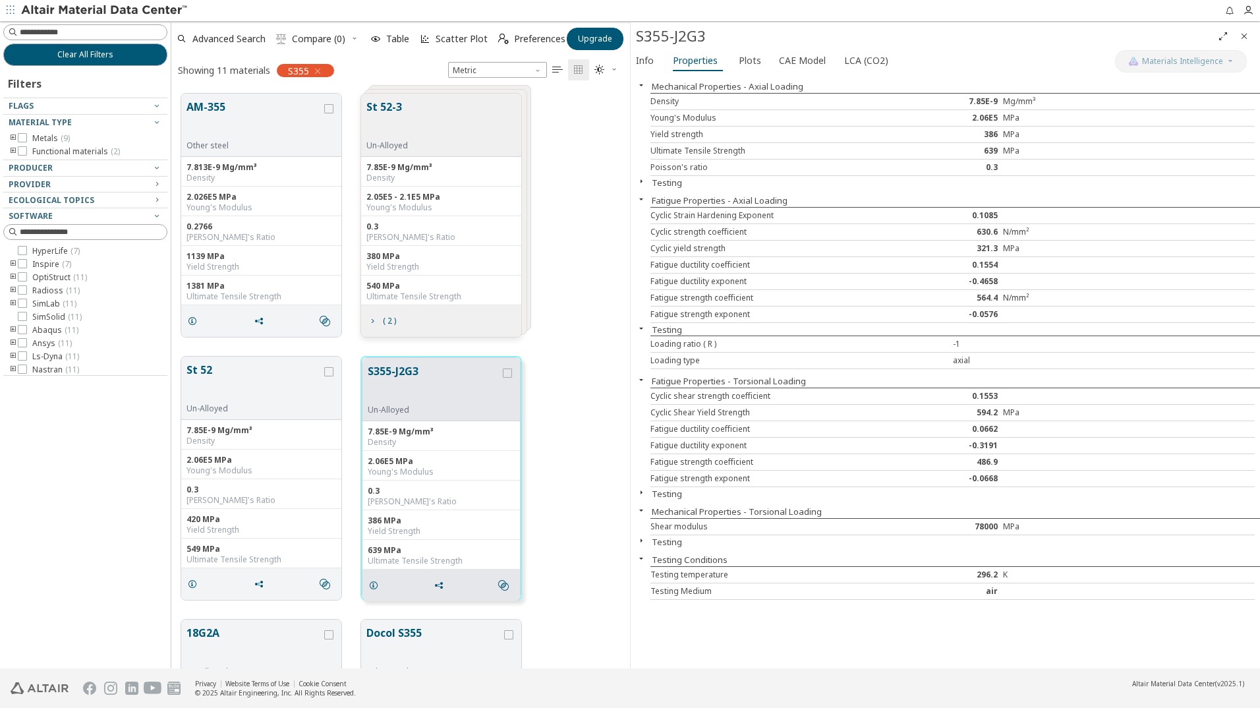
click at [641, 492] on icon "button" at bounding box center [641, 492] width 11 height 11
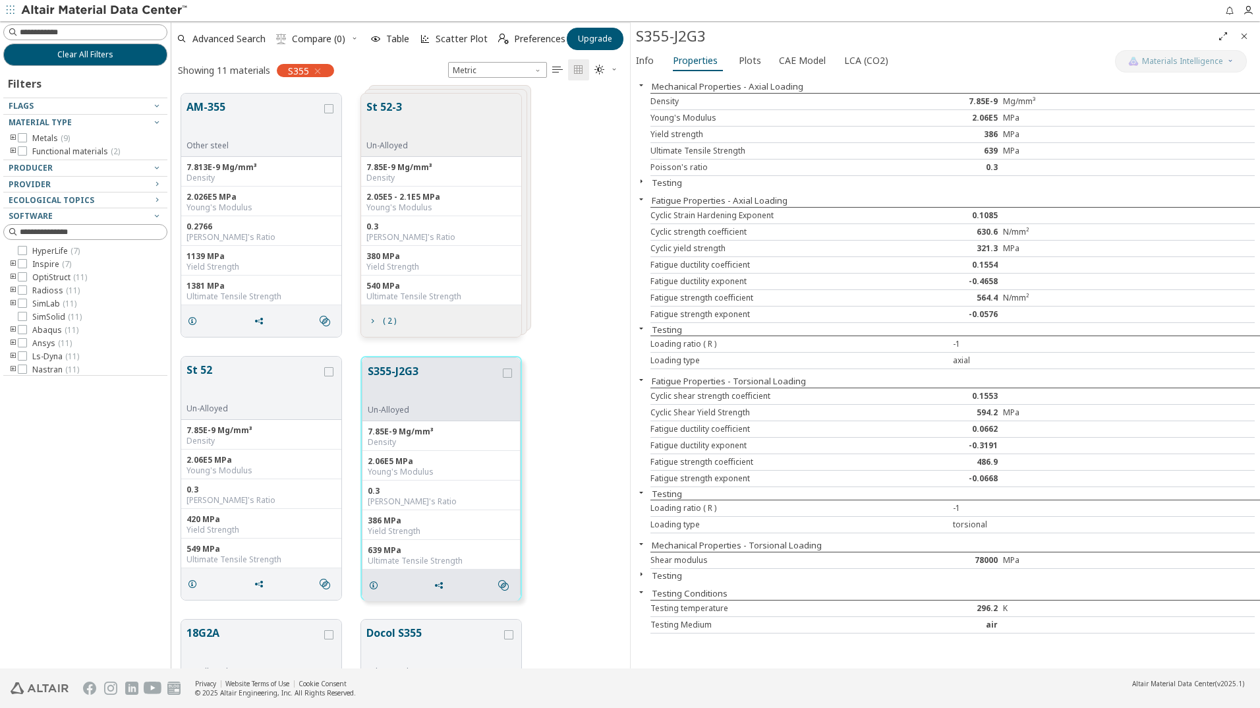
click at [639, 574] on icon "button" at bounding box center [641, 574] width 11 height 11
click at [1012, 670] on footer "Privacy Website Terms of Use Cookie Consent © 2025 Altair Engineering, Inc. All…" at bounding box center [630, 688] width 1260 height 40
click at [989, 161] on div "Poisson's ratio 0.3" at bounding box center [953, 168] width 604 height 16
click at [642, 57] on span "Info" at bounding box center [645, 60] width 18 height 21
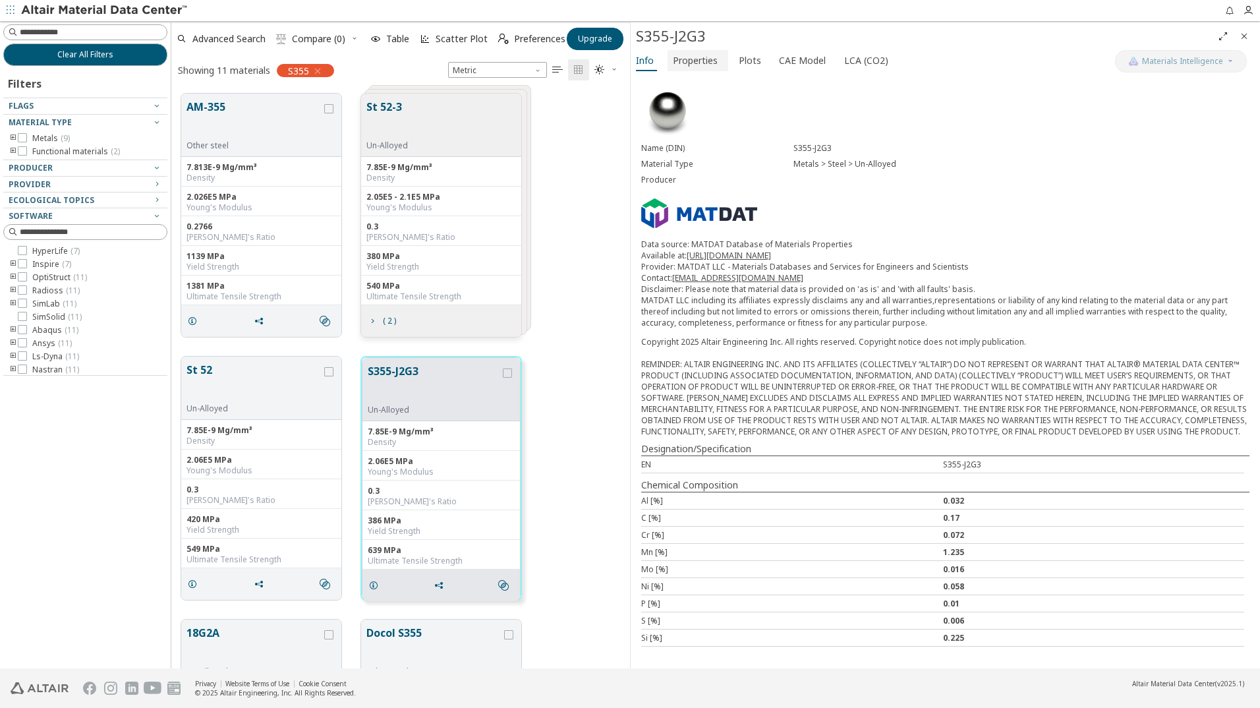
click at [699, 57] on span "Properties" at bounding box center [695, 60] width 45 height 21
